Goal: Navigation & Orientation: Find specific page/section

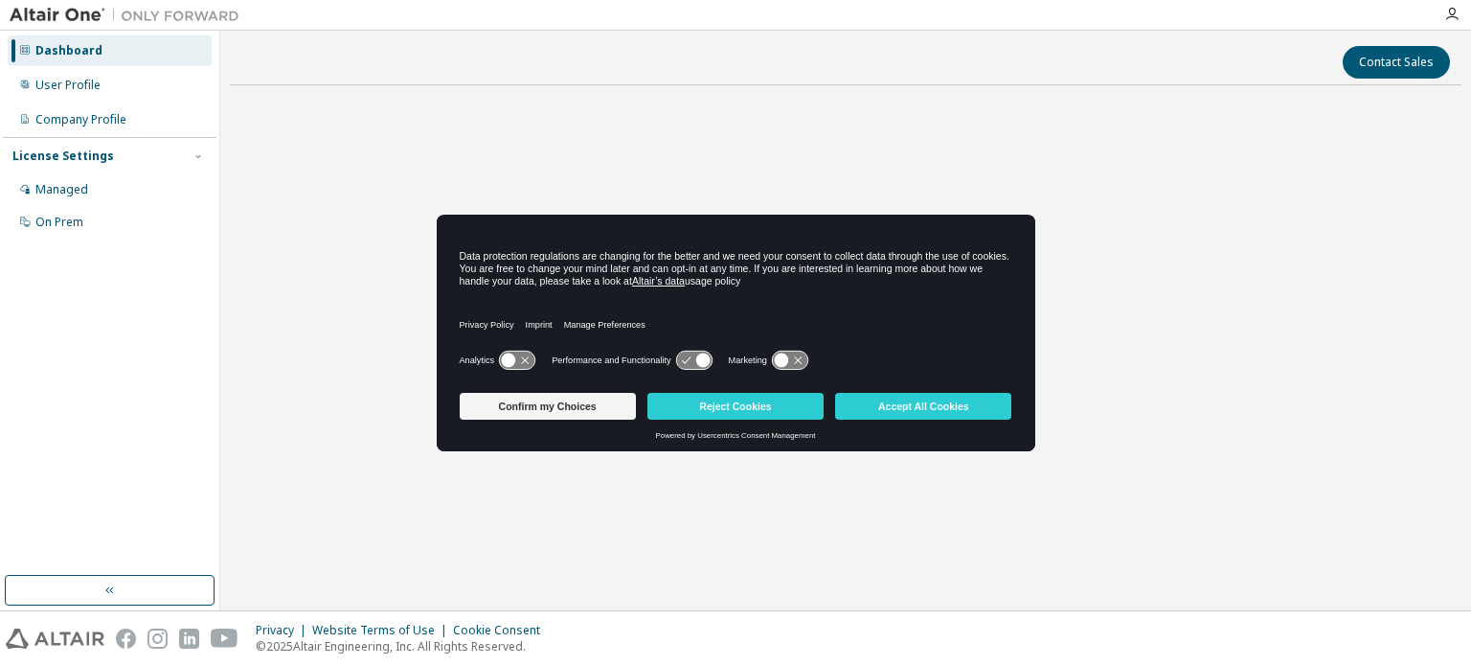
click at [471, 476] on div "Start a free trial in the Altair Marketplace" at bounding box center [846, 317] width 1232 height 433
click at [514, 411] on button "Confirm my Choices" at bounding box center [548, 406] width 176 height 27
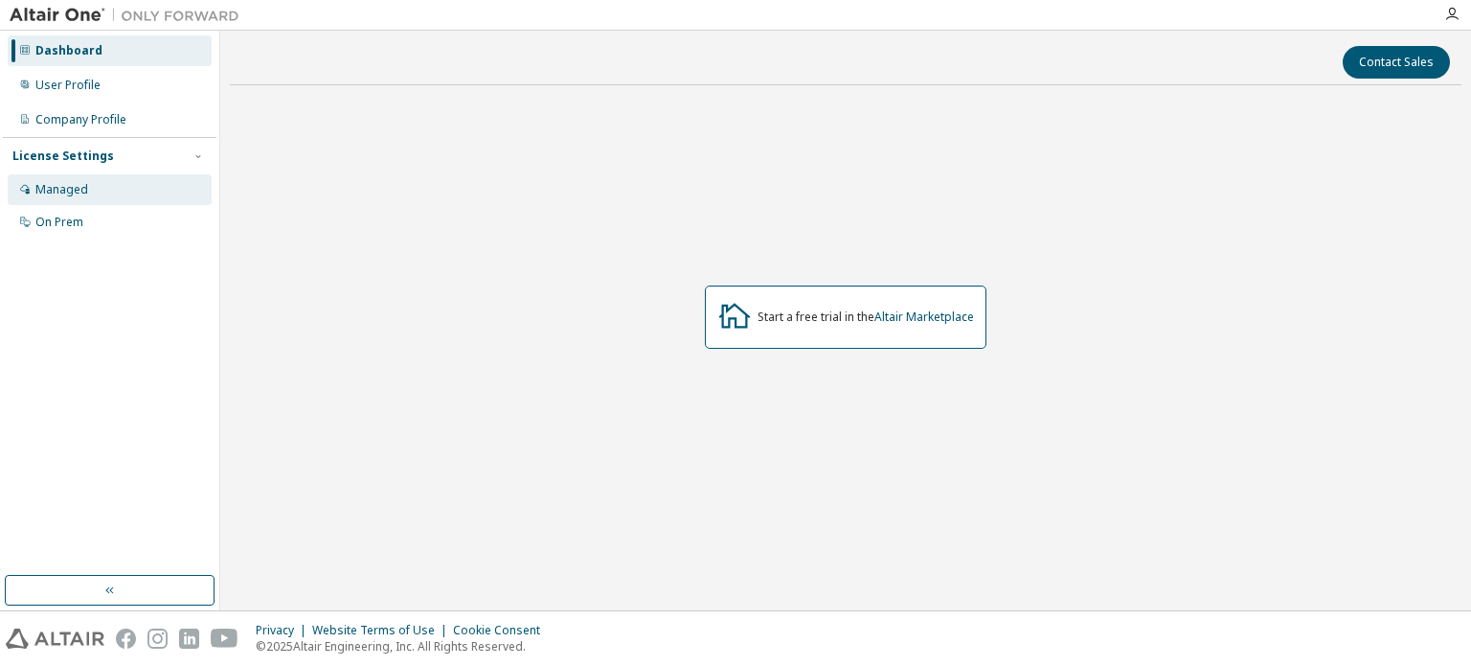
click at [74, 191] on div "Managed" at bounding box center [61, 189] width 53 height 15
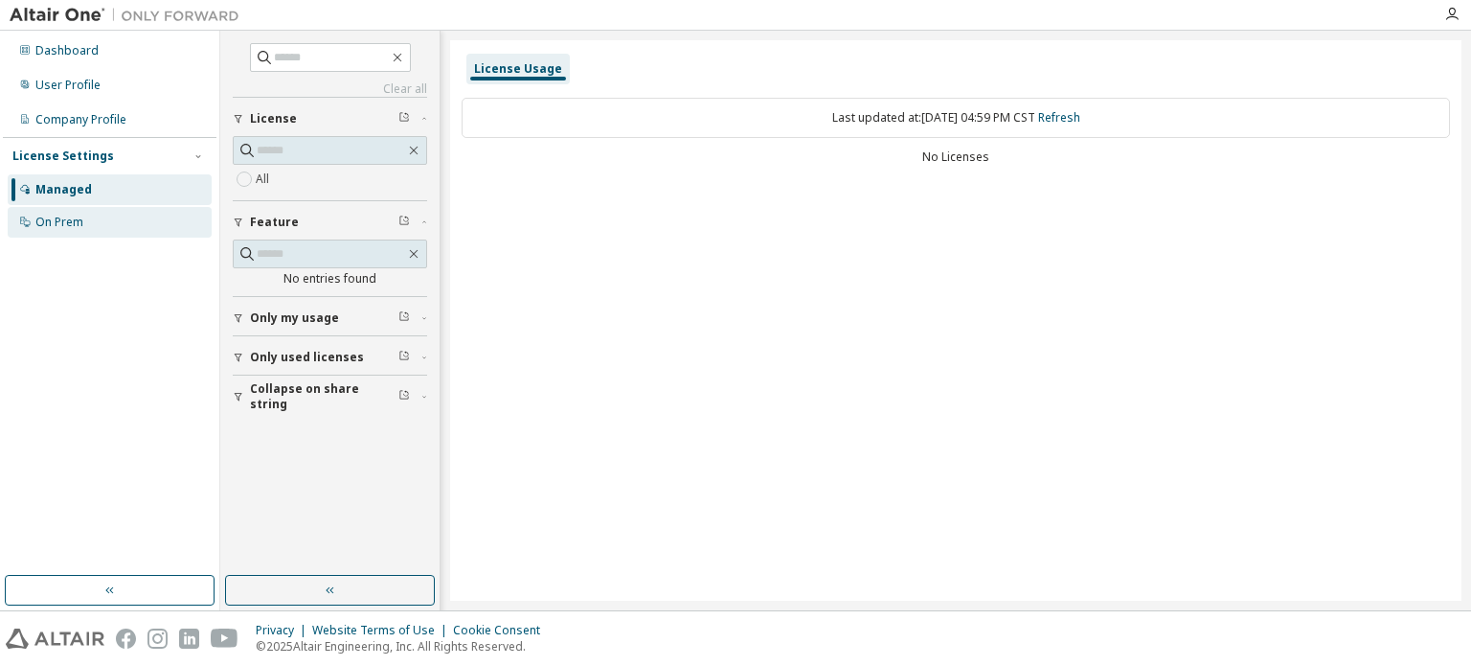
click at [81, 218] on div "On Prem" at bounding box center [59, 222] width 48 height 15
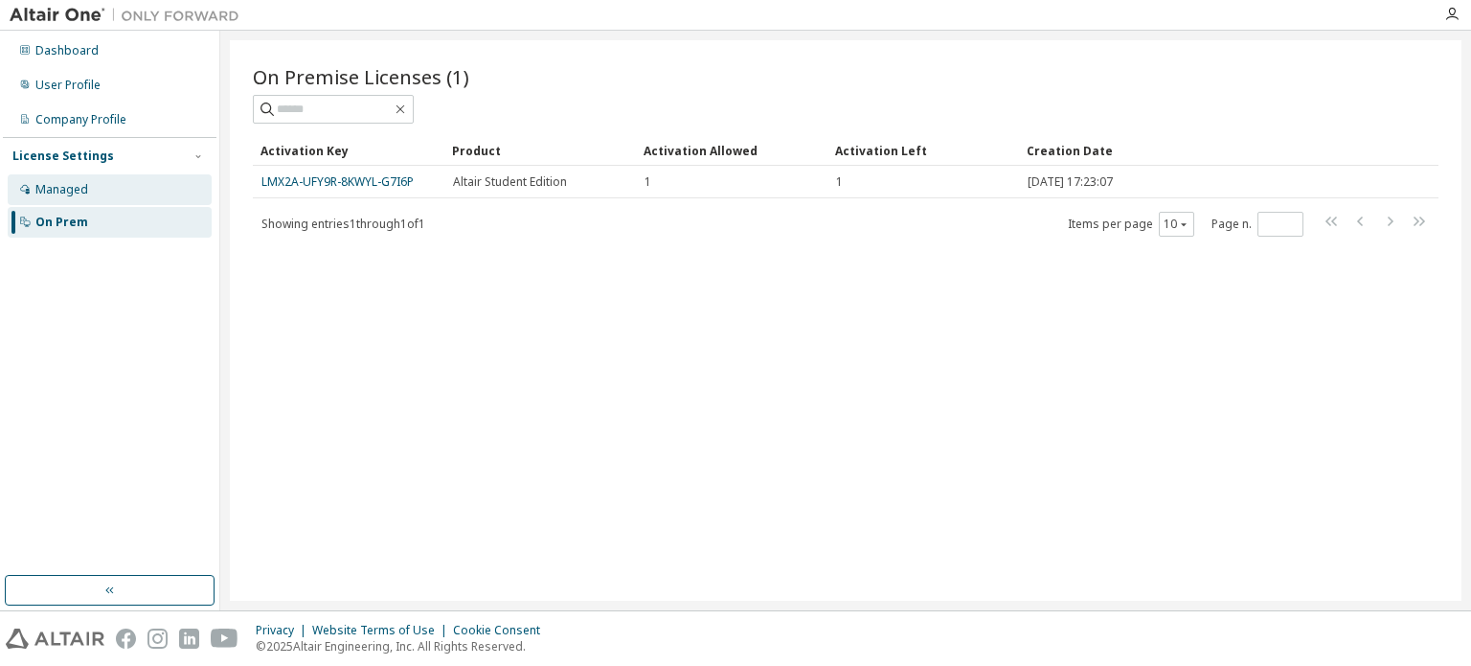
click at [103, 198] on div "Managed" at bounding box center [110, 189] width 204 height 31
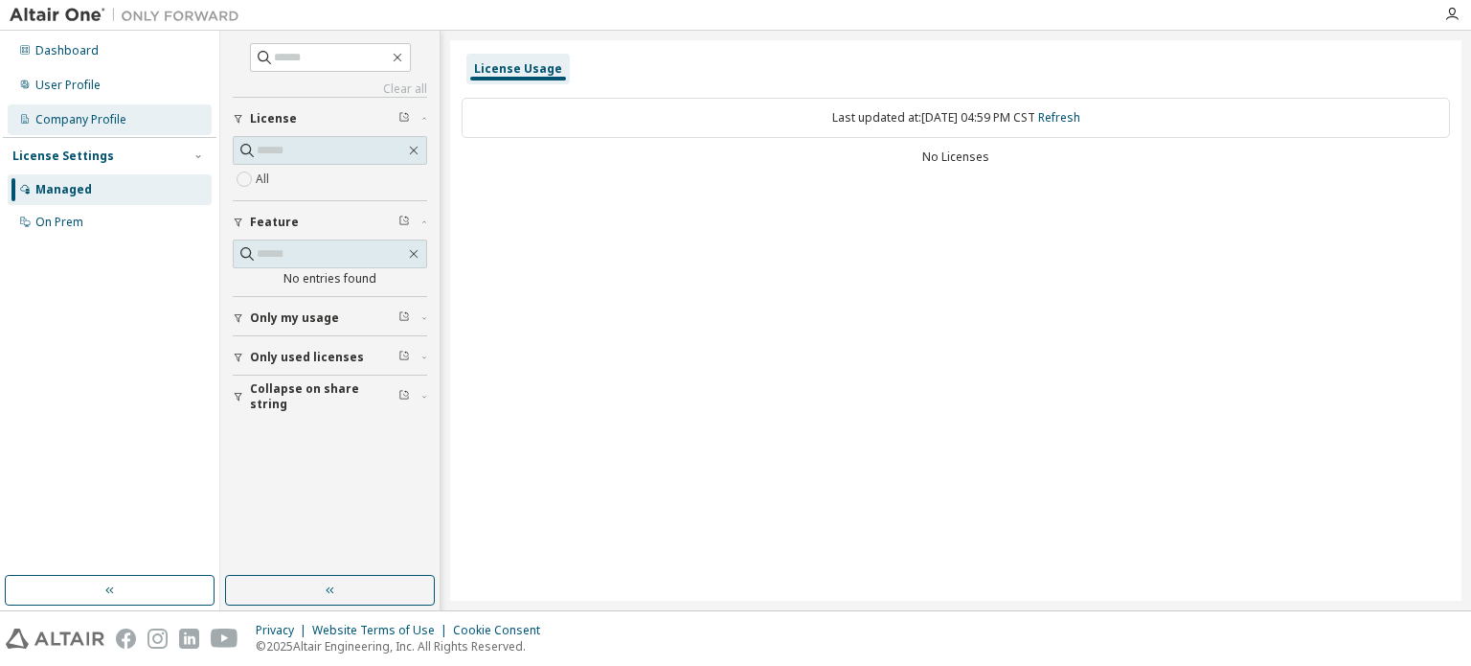
click at [106, 125] on div "Company Profile" at bounding box center [80, 119] width 91 height 15
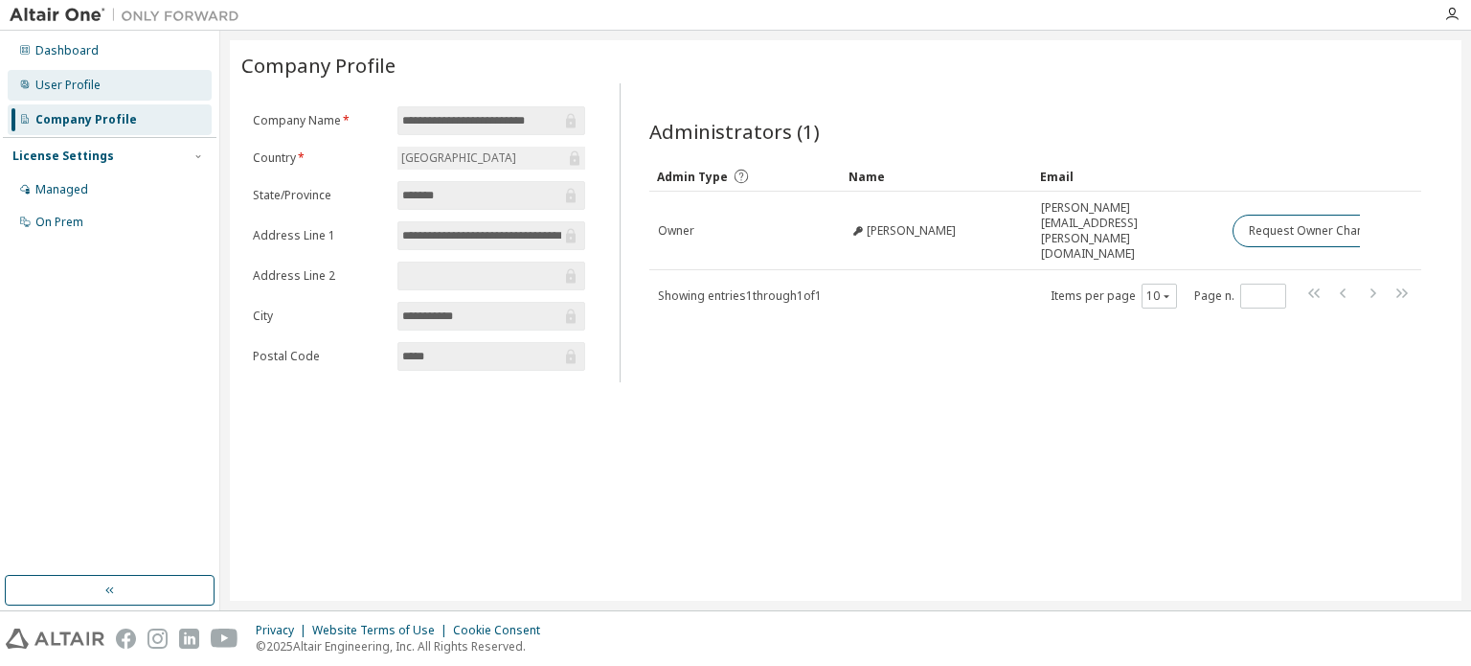
click at [91, 79] on div "User Profile" at bounding box center [67, 85] width 65 height 15
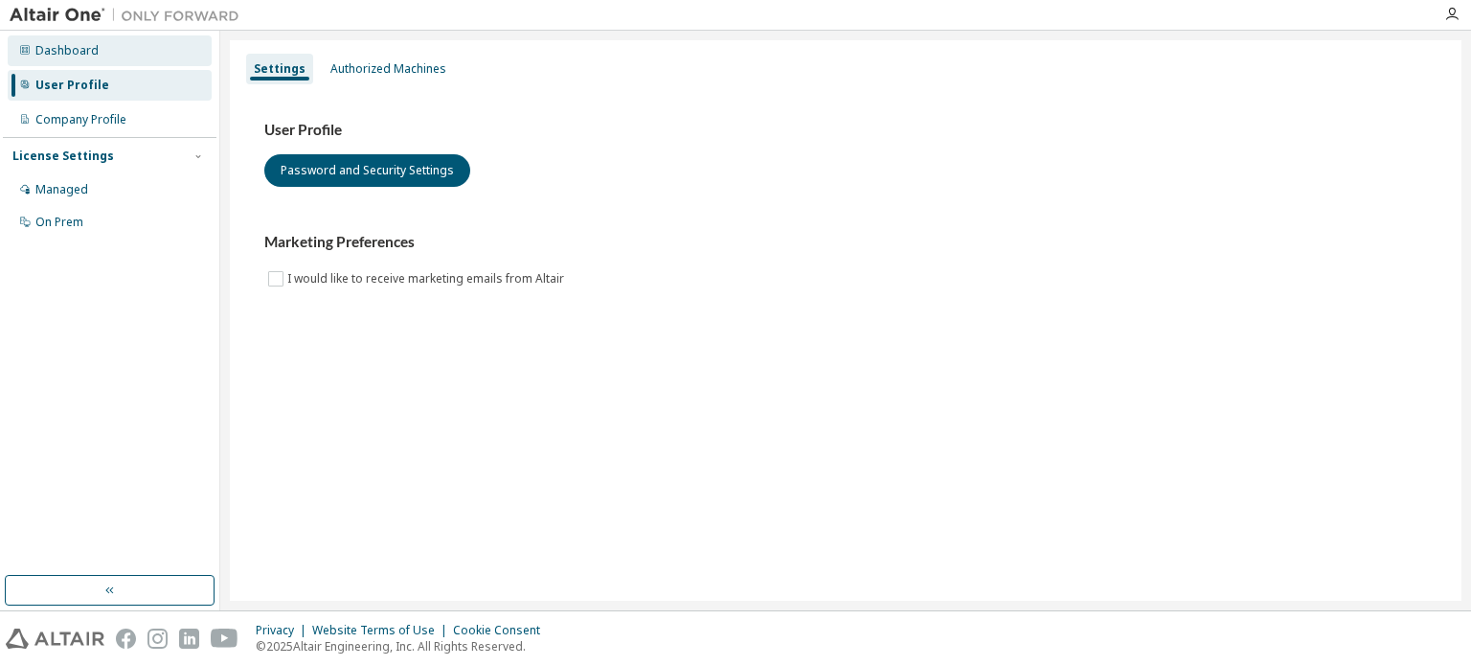
click at [87, 56] on div "Dashboard" at bounding box center [66, 50] width 63 height 15
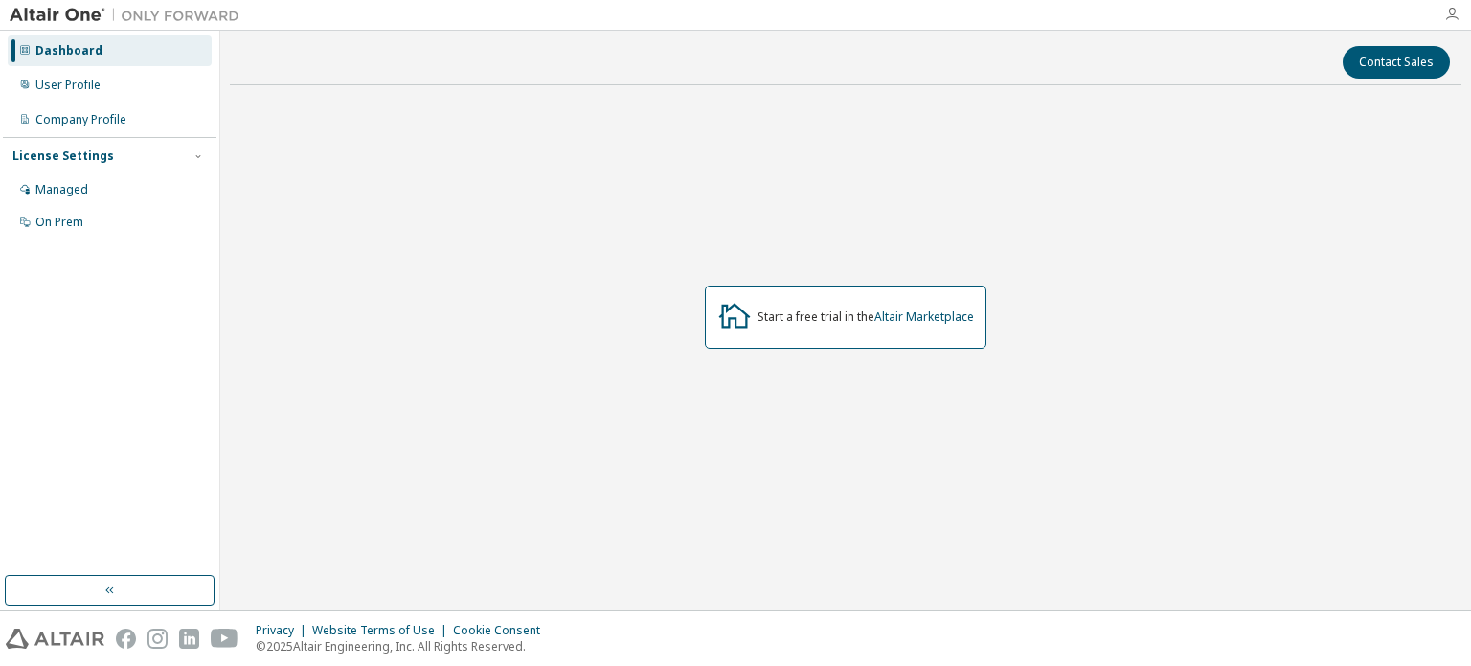
click at [1449, 18] on icon "button" at bounding box center [1451, 14] width 15 height 15
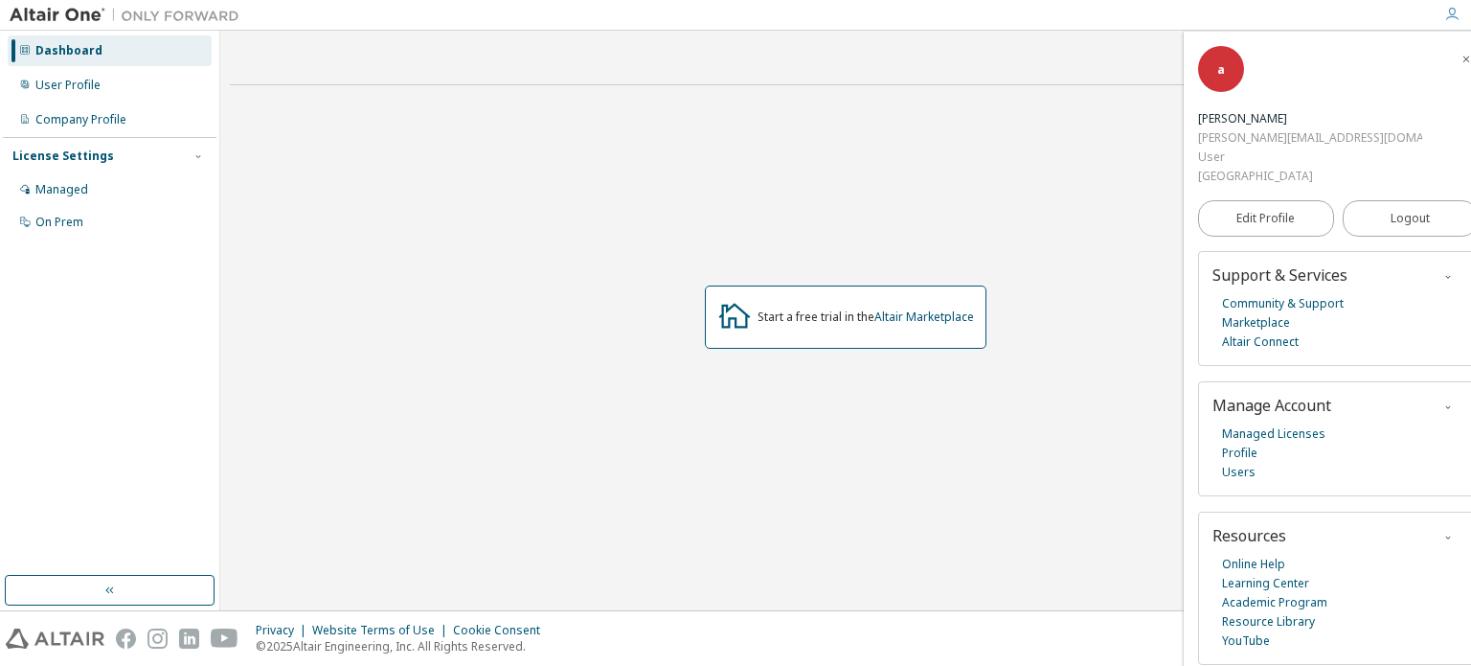
click at [1034, 187] on div "Start a free trial in the Altair Marketplace" at bounding box center [846, 317] width 1232 height 433
click at [157, 592] on button "button" at bounding box center [110, 590] width 210 height 31
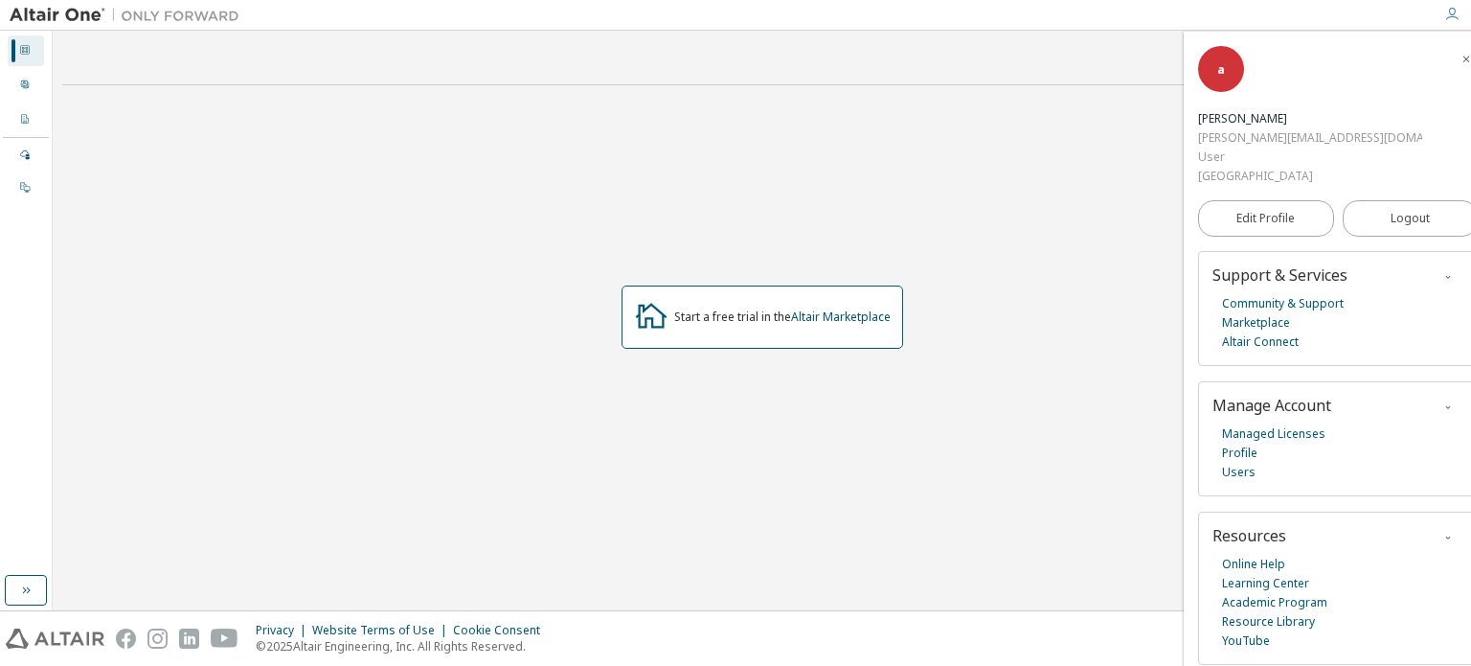
click at [134, 76] on div "Contact Sales" at bounding box center [762, 62] width 1376 height 33
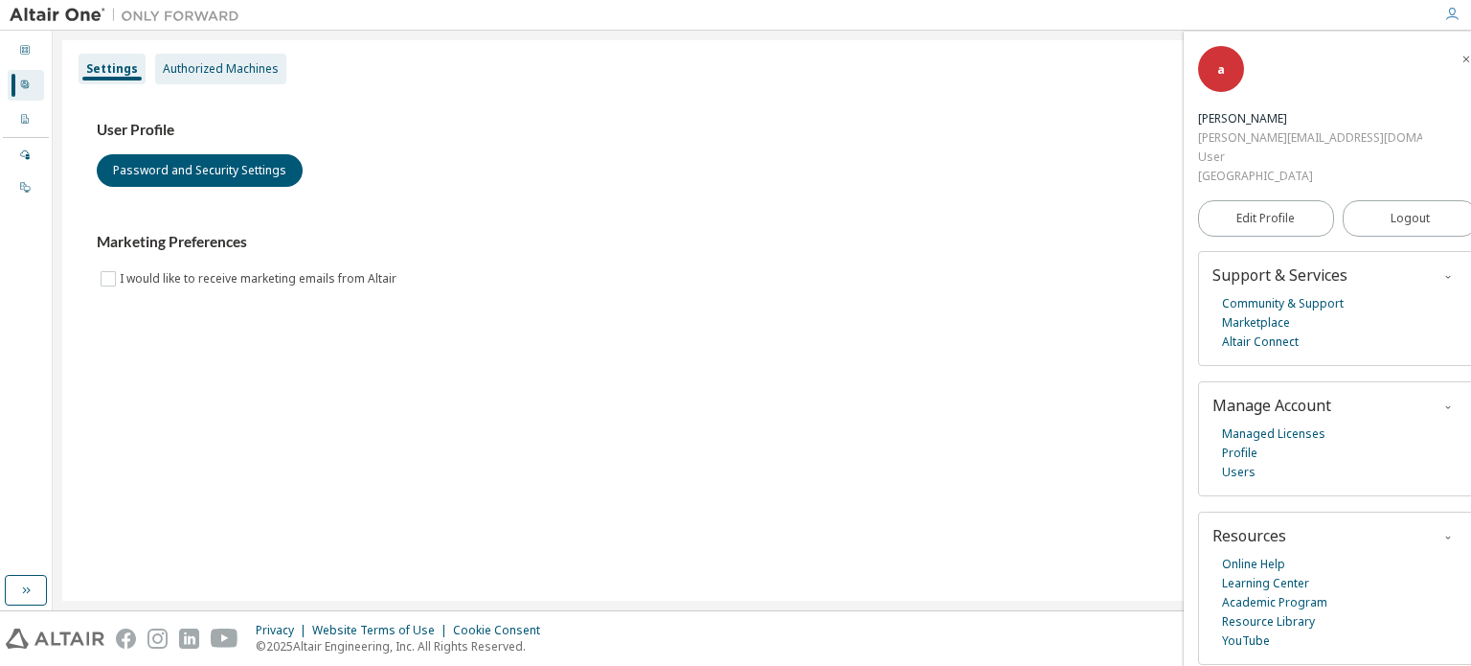
click at [187, 73] on div "Authorized Machines" at bounding box center [221, 68] width 116 height 15
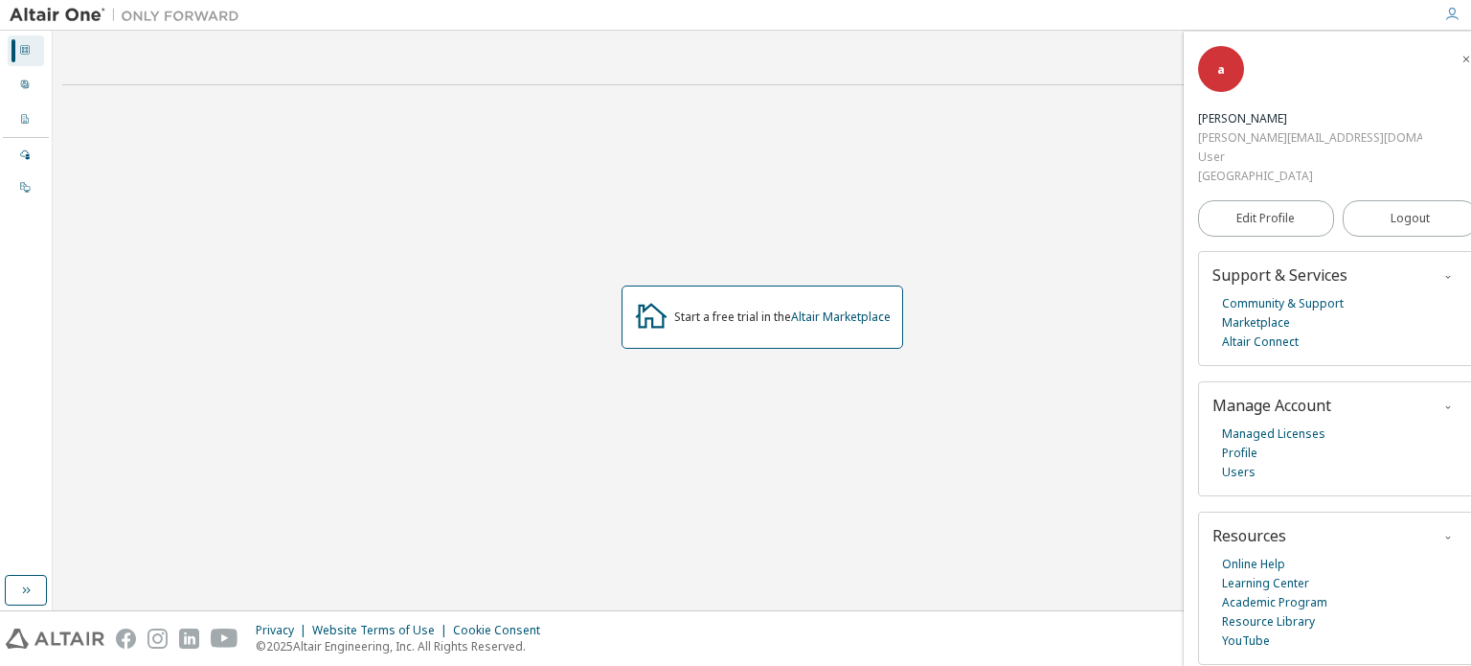
click at [1452, 14] on icon "button" at bounding box center [1451, 14] width 15 height 15
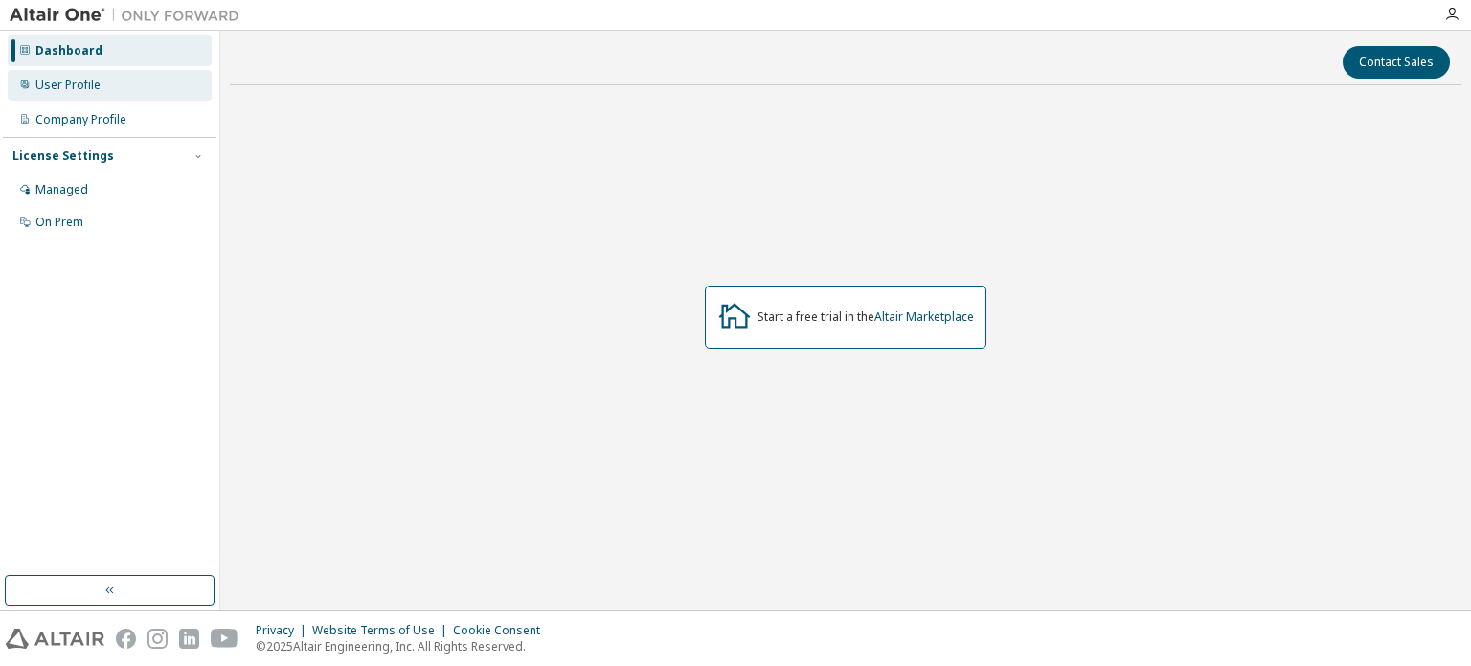
click at [103, 91] on div "User Profile" at bounding box center [110, 85] width 204 height 31
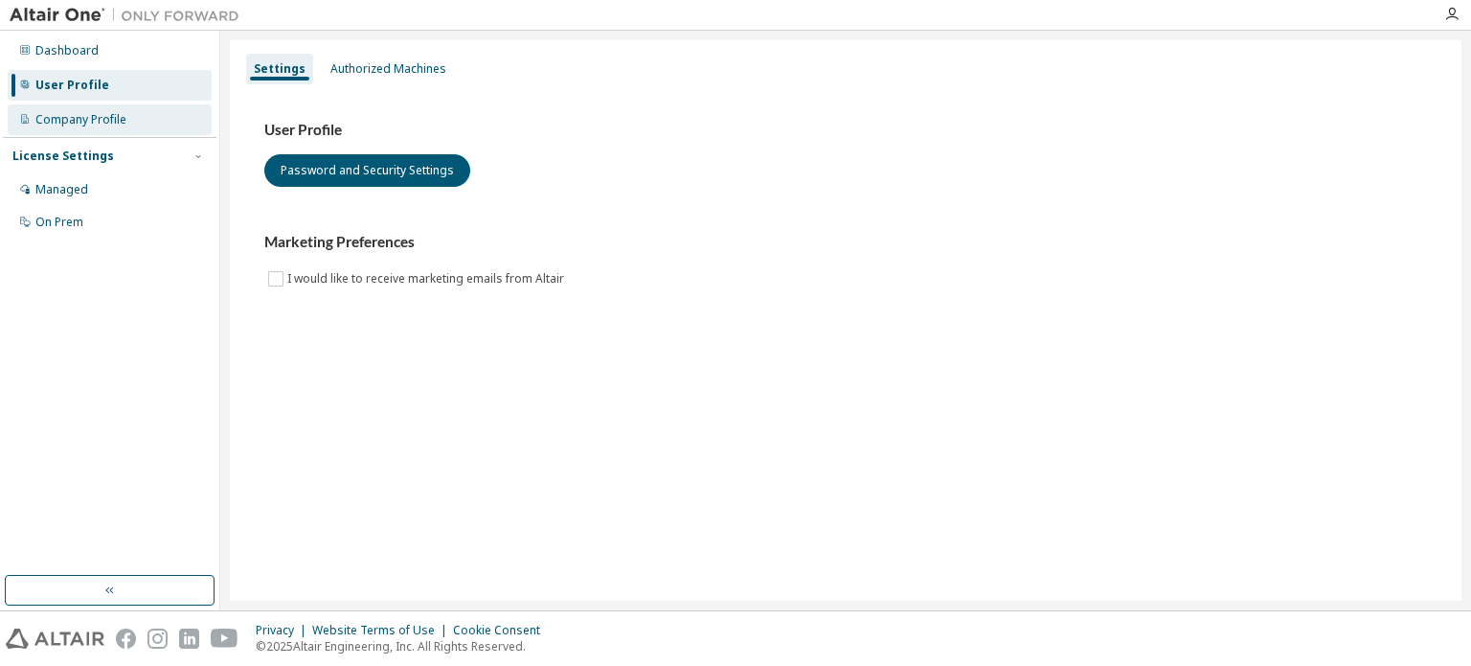
click at [88, 118] on div "Company Profile" at bounding box center [80, 119] width 91 height 15
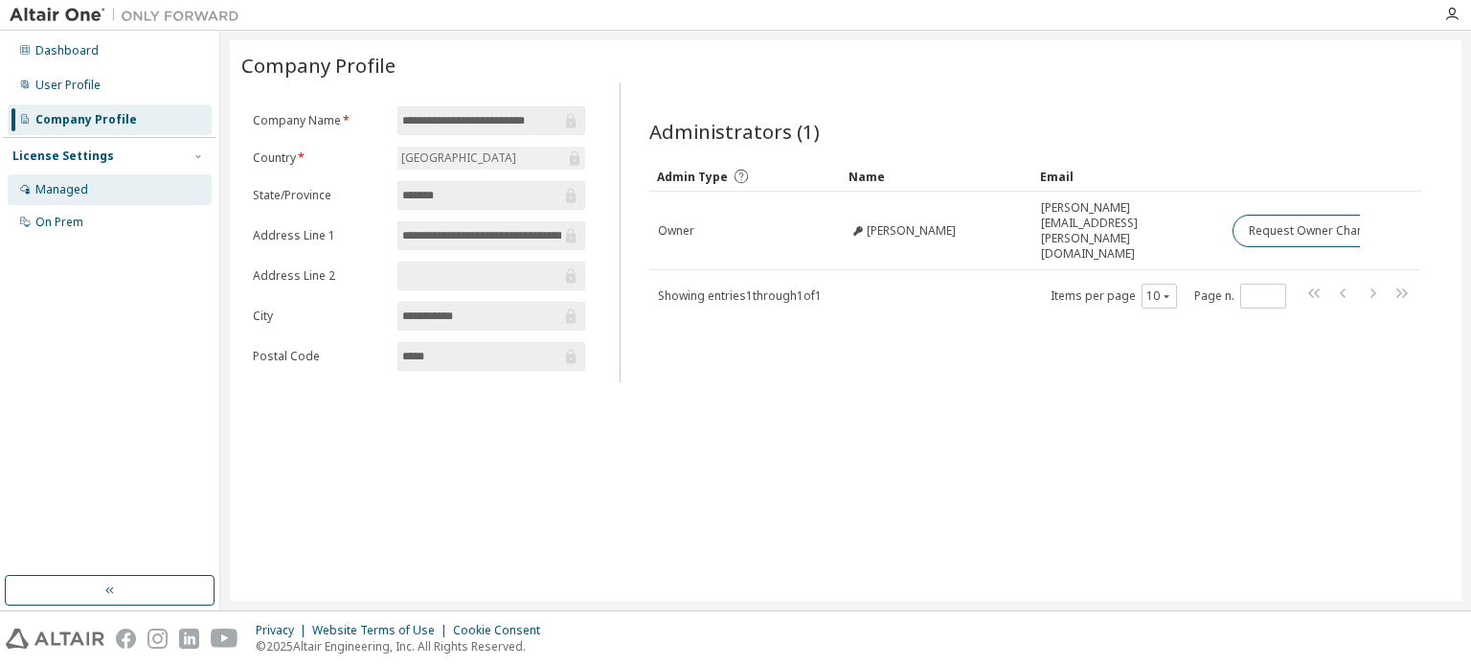
click at [79, 187] on div "Managed" at bounding box center [61, 189] width 53 height 15
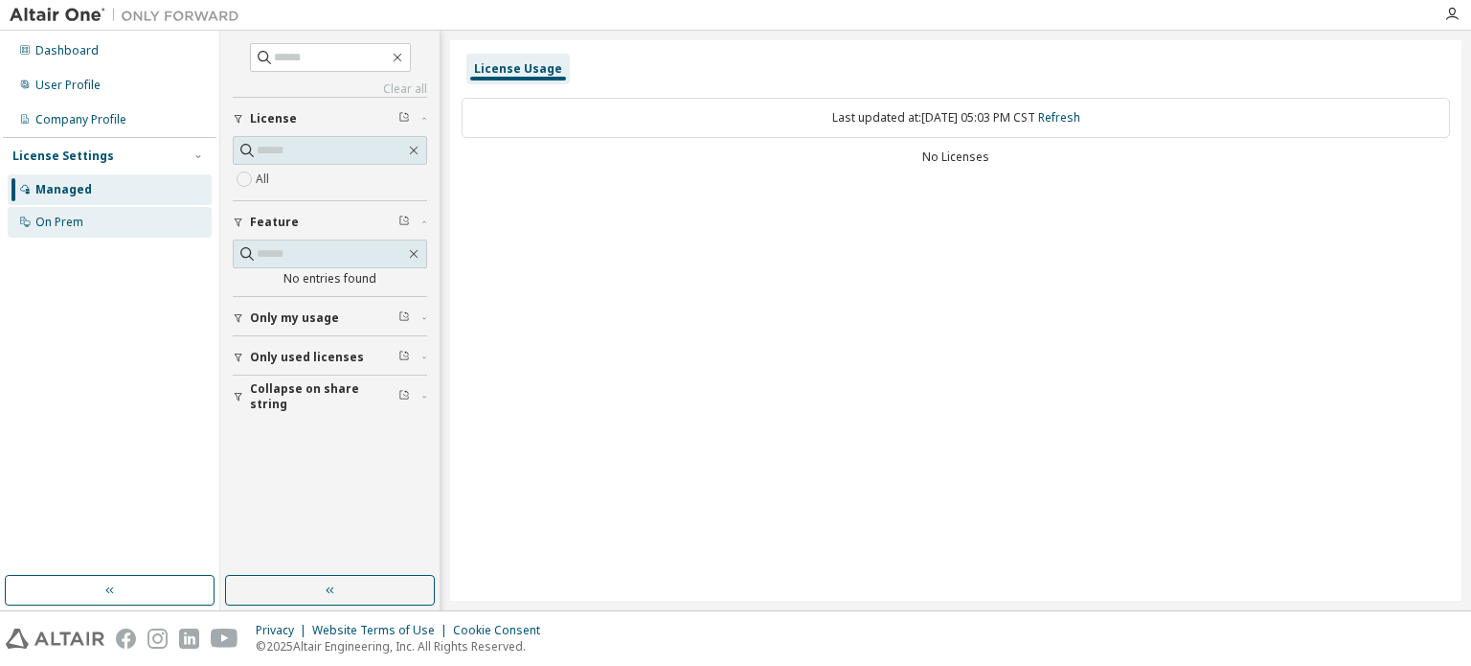
click at [79, 216] on div "On Prem" at bounding box center [59, 222] width 48 height 15
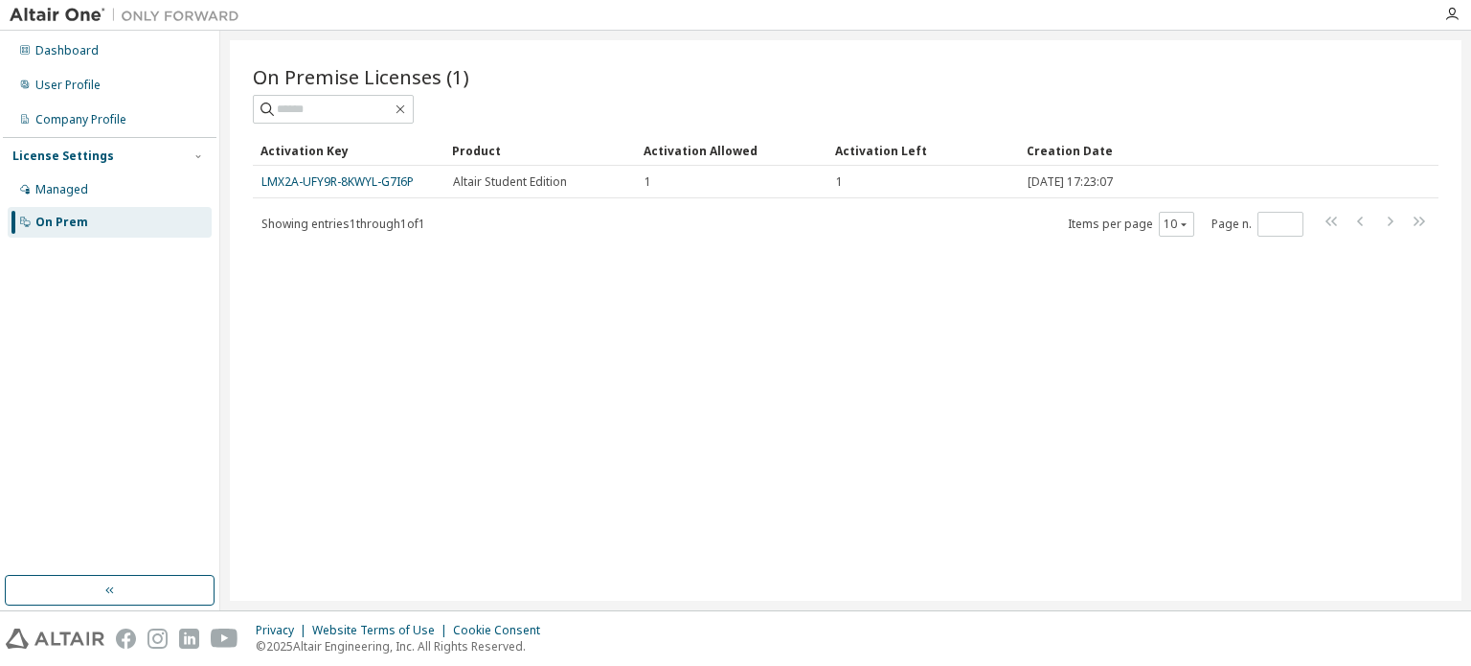
click at [172, 593] on button "button" at bounding box center [110, 590] width 210 height 31
